Goal: Task Accomplishment & Management: Use online tool/utility

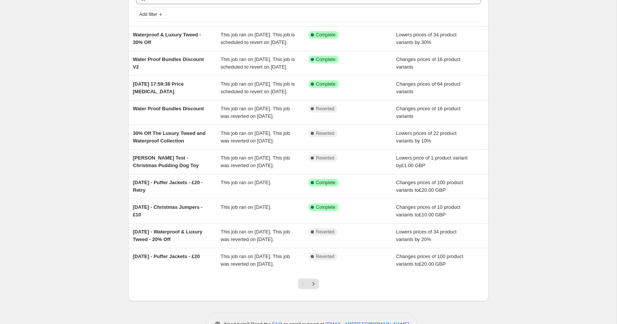
scroll to position [127, 0]
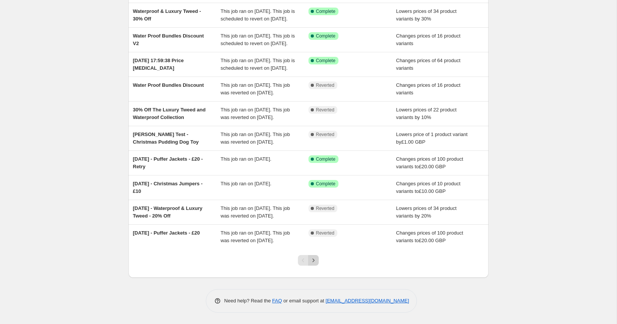
click at [313, 258] on icon "Next" at bounding box center [313, 260] width 8 height 8
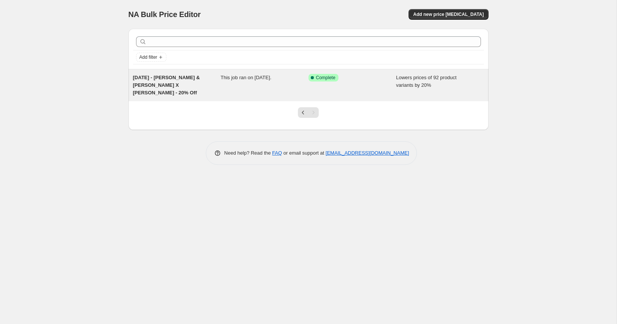
click at [154, 81] on div "Nov 2024 - Hugo & Hudson X Hackett - 20% Off" at bounding box center [177, 85] width 88 height 23
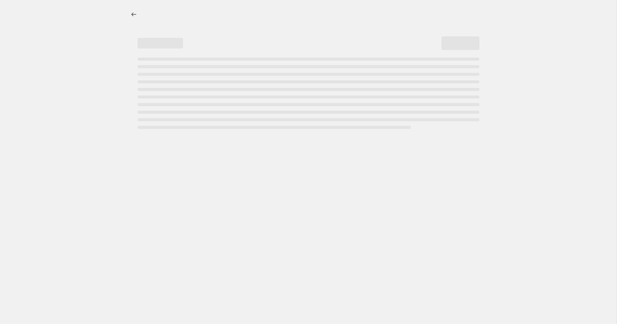
select select "percentage"
select select "collection"
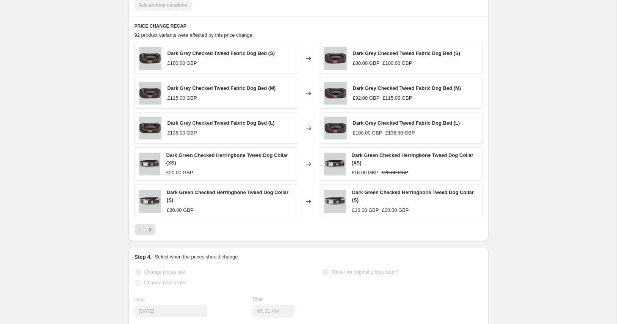
scroll to position [579, 0]
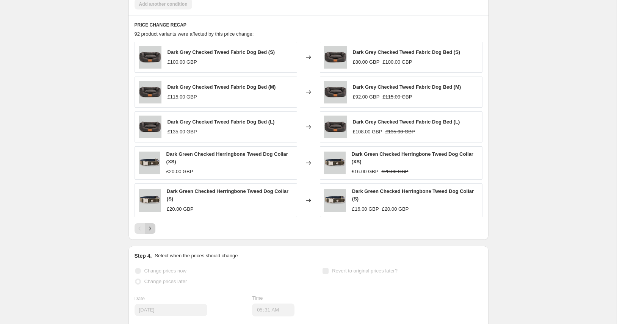
click at [150, 225] on icon "Next" at bounding box center [150, 229] width 8 height 8
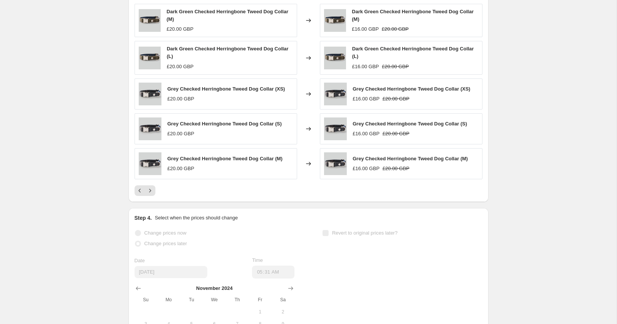
scroll to position [618, 0]
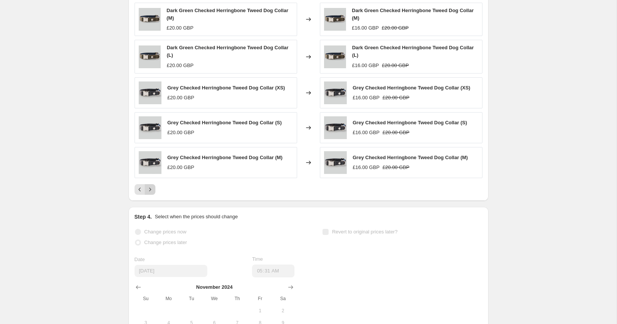
click at [150, 186] on icon "Next" at bounding box center [150, 190] width 8 height 8
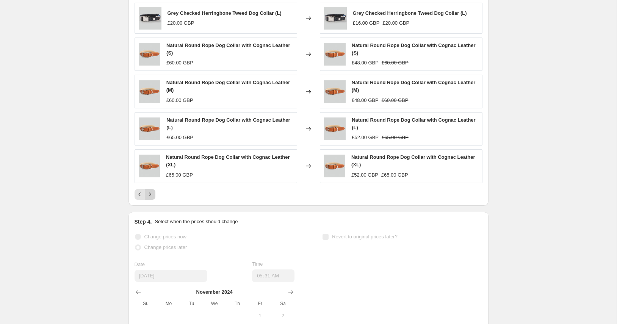
click at [150, 190] on icon "Next" at bounding box center [150, 194] width 8 height 8
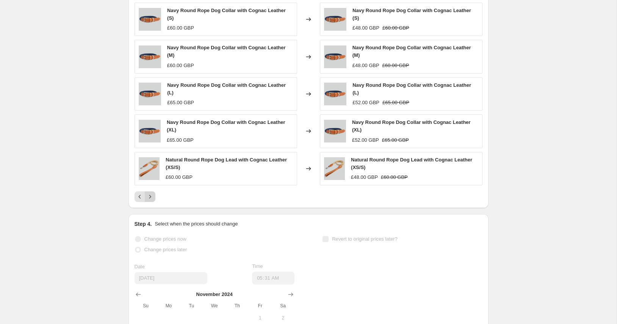
click at [150, 195] on icon "Next" at bounding box center [150, 196] width 2 height 3
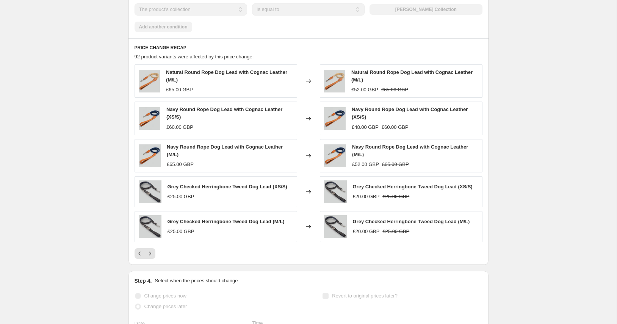
scroll to position [555, 0]
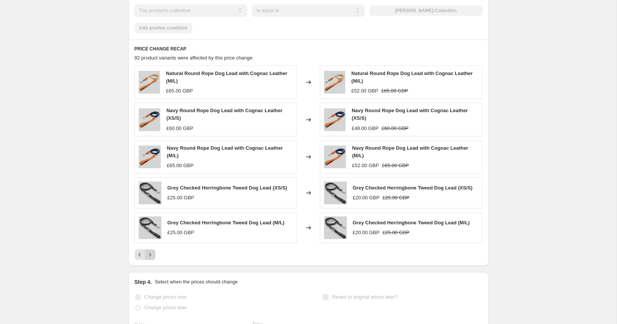
click at [150, 251] on icon "Next" at bounding box center [150, 255] width 8 height 8
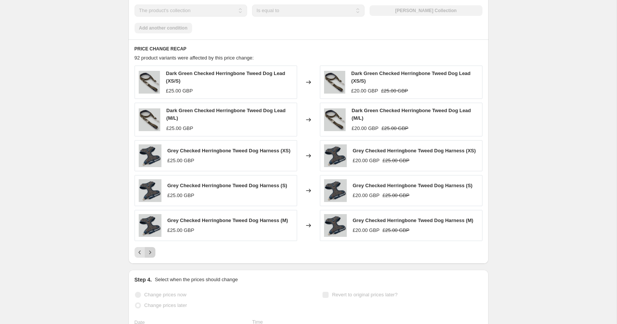
click at [150, 248] on icon "Next" at bounding box center [150, 252] width 8 height 8
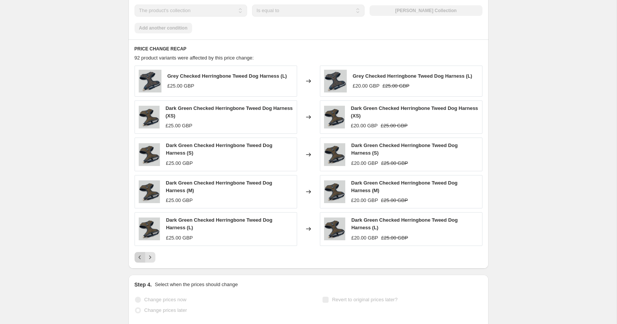
click at [137, 252] on button "Previous" at bounding box center [139, 257] width 11 height 11
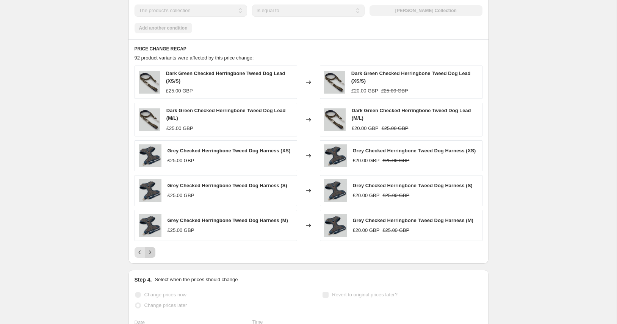
click at [150, 247] on button "Next" at bounding box center [150, 252] width 11 height 11
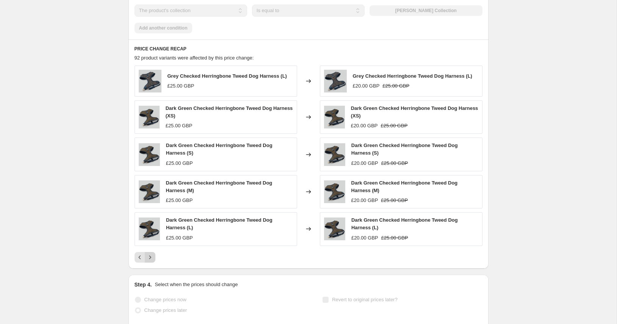
click at [148, 253] on icon "Next" at bounding box center [150, 257] width 8 height 8
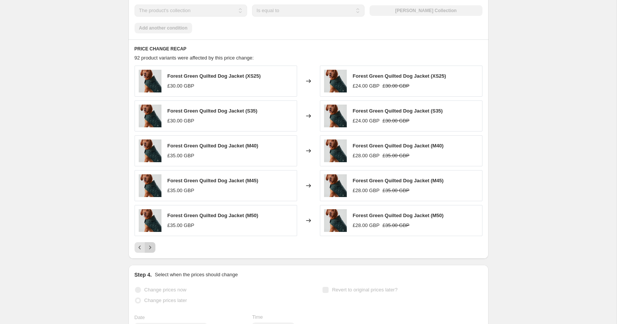
click at [148, 238] on div "PRICE CHANGE RECAP 92 product variants were affected by this price change: Fore…" at bounding box center [308, 148] width 360 height 219
click at [149, 244] on icon "Next" at bounding box center [150, 248] width 8 height 8
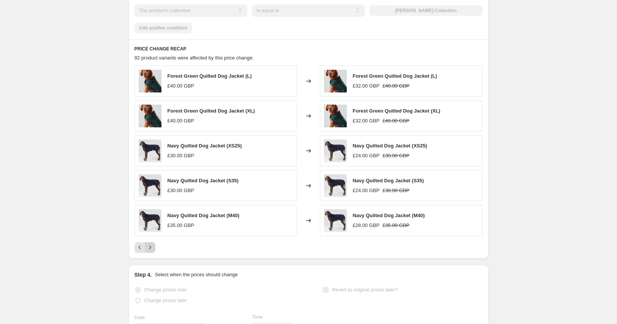
click at [150, 245] on icon "Next" at bounding box center [150, 246] width 2 height 3
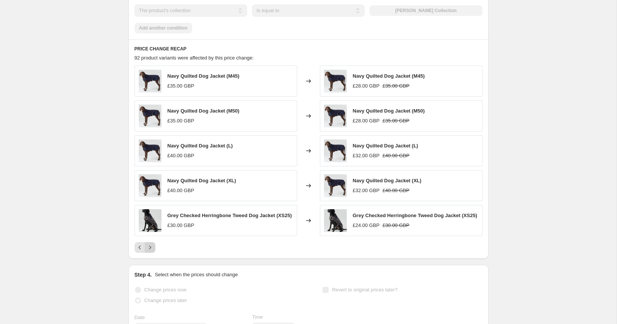
click at [150, 244] on icon "Next" at bounding box center [150, 248] width 8 height 8
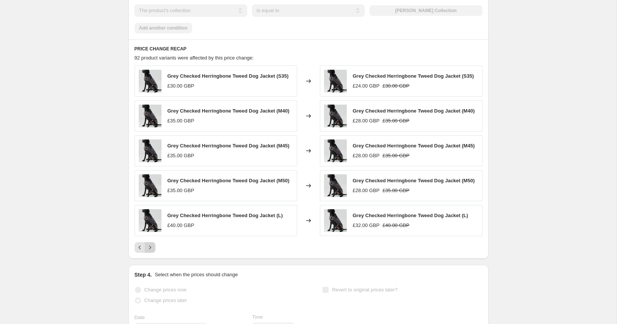
click at [150, 231] on div "Grey Checked Herringbone Tweed Dog Jacket (S35) £30.00 GBP Changed to Grey Chec…" at bounding box center [308, 159] width 348 height 187
click at [152, 245] on button "Next" at bounding box center [150, 247] width 11 height 11
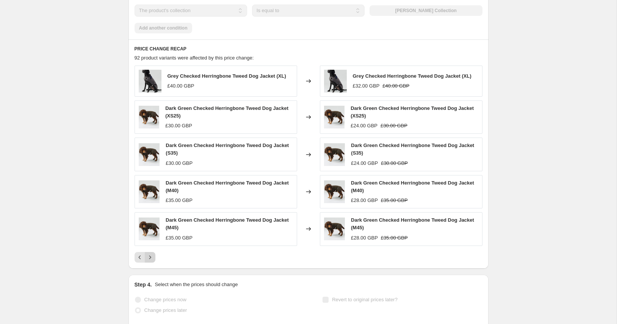
click at [149, 253] on icon "Next" at bounding box center [150, 257] width 8 height 8
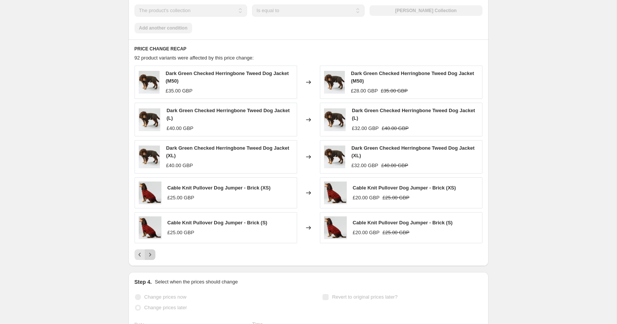
click at [149, 249] on button "Next" at bounding box center [150, 254] width 11 height 11
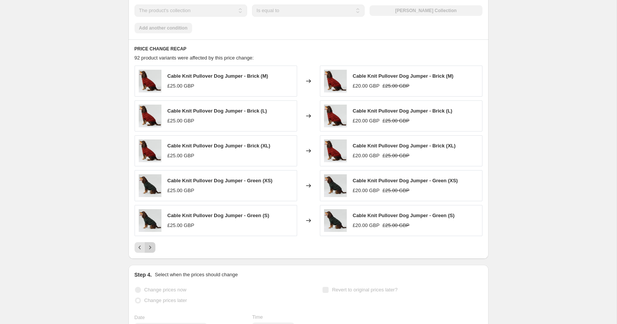
click at [149, 242] on button "Next" at bounding box center [150, 247] width 11 height 11
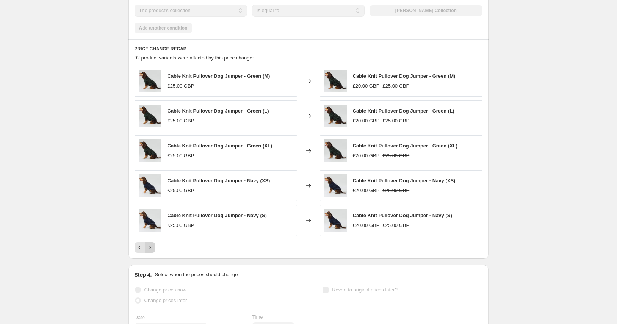
click at [150, 244] on icon "Next" at bounding box center [150, 248] width 8 height 8
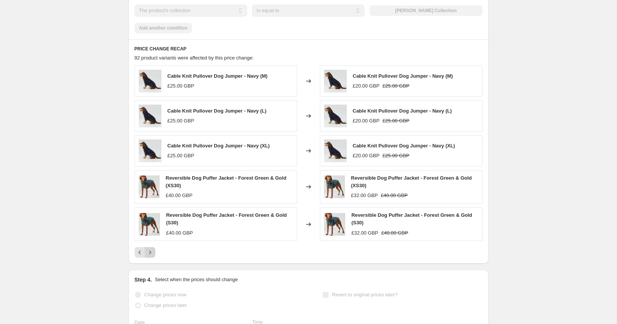
click at [150, 248] on icon "Next" at bounding box center [150, 252] width 8 height 8
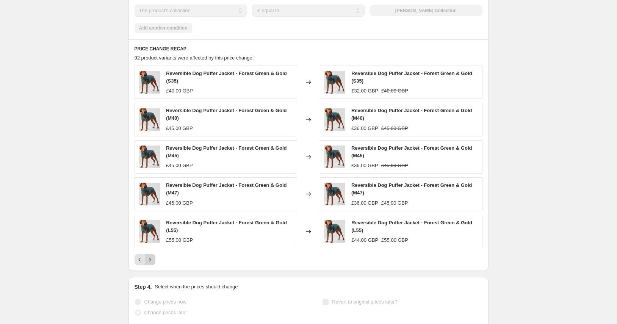
click at [150, 256] on icon "Next" at bounding box center [150, 260] width 8 height 8
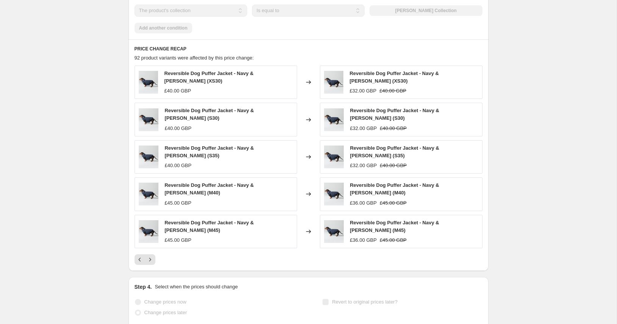
click at [150, 256] on icon "Next" at bounding box center [150, 260] width 8 height 8
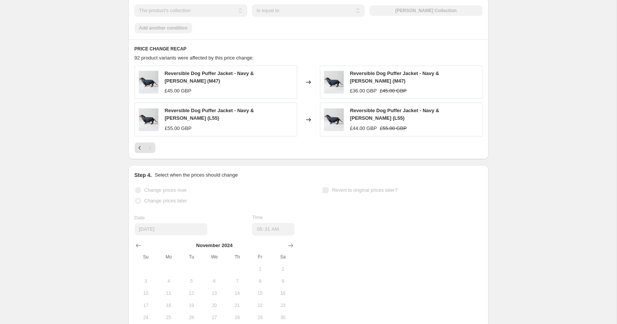
click at [306, 116] on icon at bounding box center [308, 120] width 8 height 8
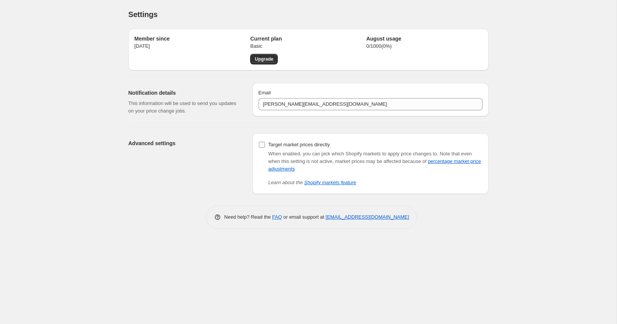
click at [278, 144] on span "Target market prices directly" at bounding box center [299, 145] width 62 height 6
click at [265, 144] on input "Target market prices directly" at bounding box center [262, 145] width 6 height 6
click at [274, 170] on link "percentage market price adjustments" at bounding box center [374, 164] width 212 height 13
click at [261, 144] on input "Target market prices directly" at bounding box center [262, 145] width 6 height 6
click at [262, 144] on input "Target market prices directly" at bounding box center [262, 145] width 6 height 6
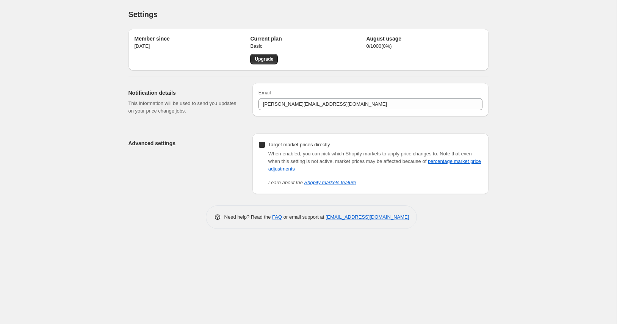
checkbox input "true"
